Goal: Find specific page/section: Find specific page/section

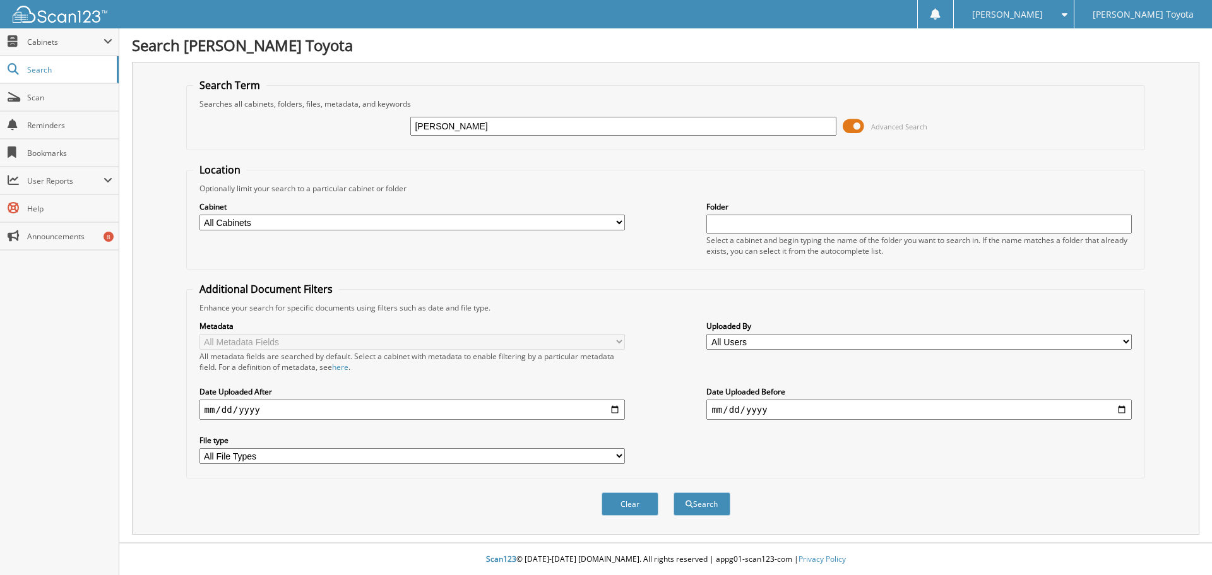
type input "[PERSON_NAME]"
click at [481, 220] on select "All Cabinets DEALS REPAIR ORDERS Test1 Needs Filing" at bounding box center [413, 223] width 426 height 16
select select "10354"
click at [200, 215] on select "All Cabinets DEALS REPAIR ORDERS Test1 Needs Filing" at bounding box center [413, 223] width 426 height 16
click at [699, 512] on button "Search" at bounding box center [702, 503] width 57 height 23
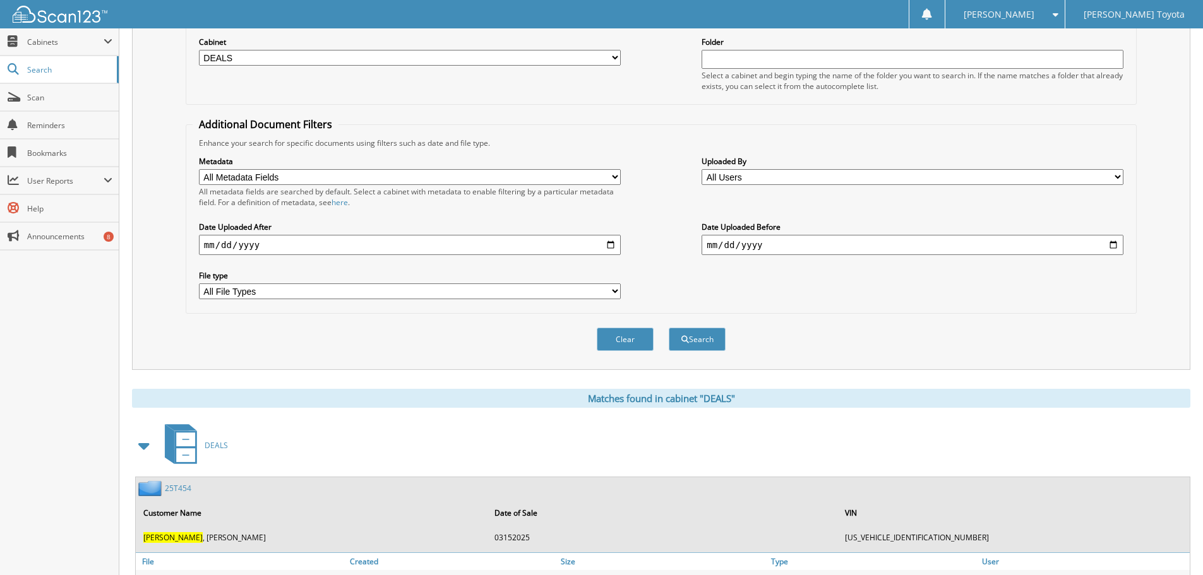
scroll to position [568, 0]
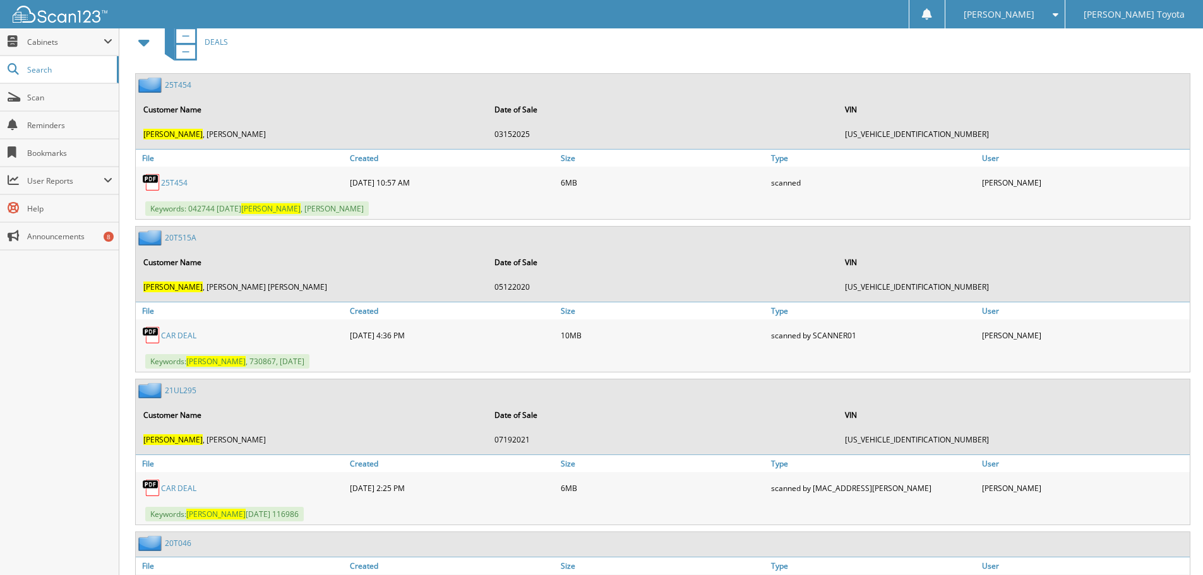
click at [181, 182] on link "25T454" at bounding box center [174, 182] width 27 height 11
